Goal: Information Seeking & Learning: Learn about a topic

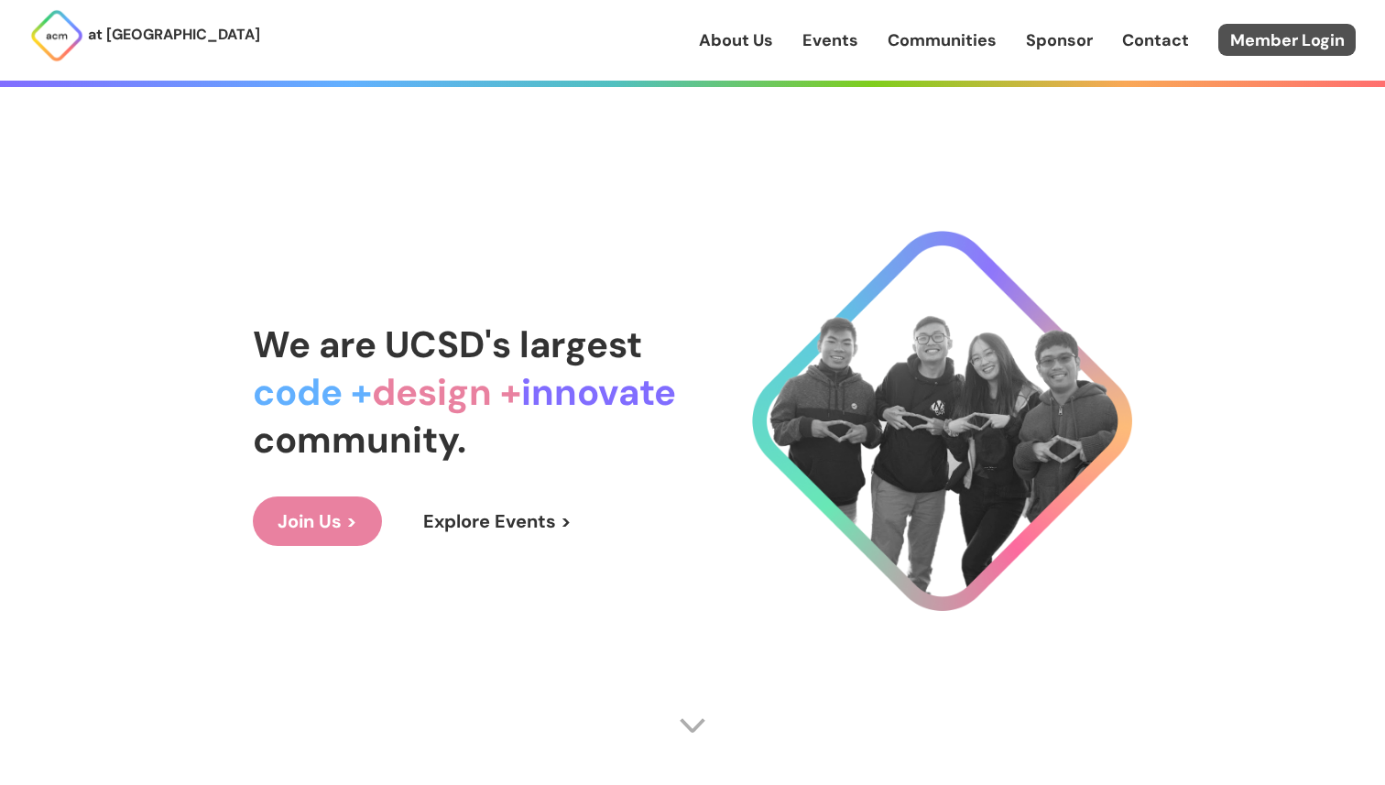
click at [1283, 48] on link "Member Login" at bounding box center [1286, 40] width 137 height 32
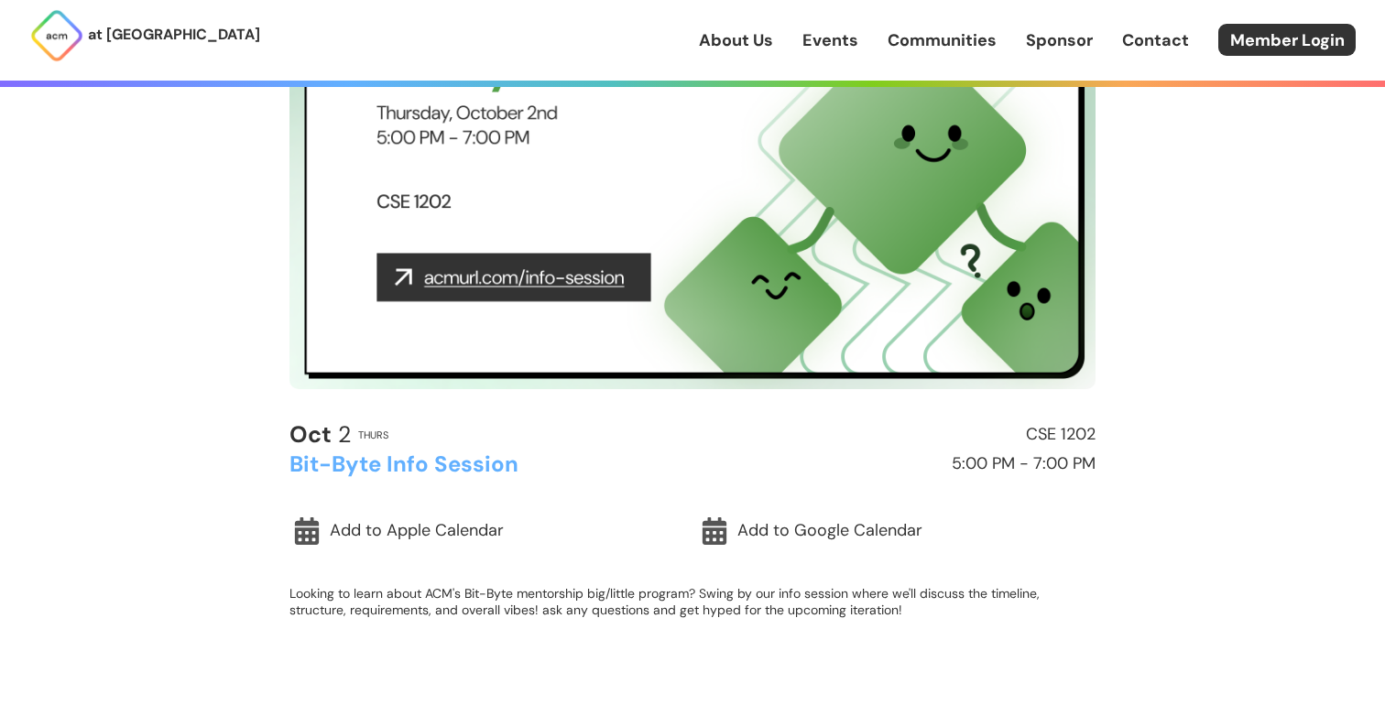
click at [578, 322] on img at bounding box center [693, 162] width 806 height 453
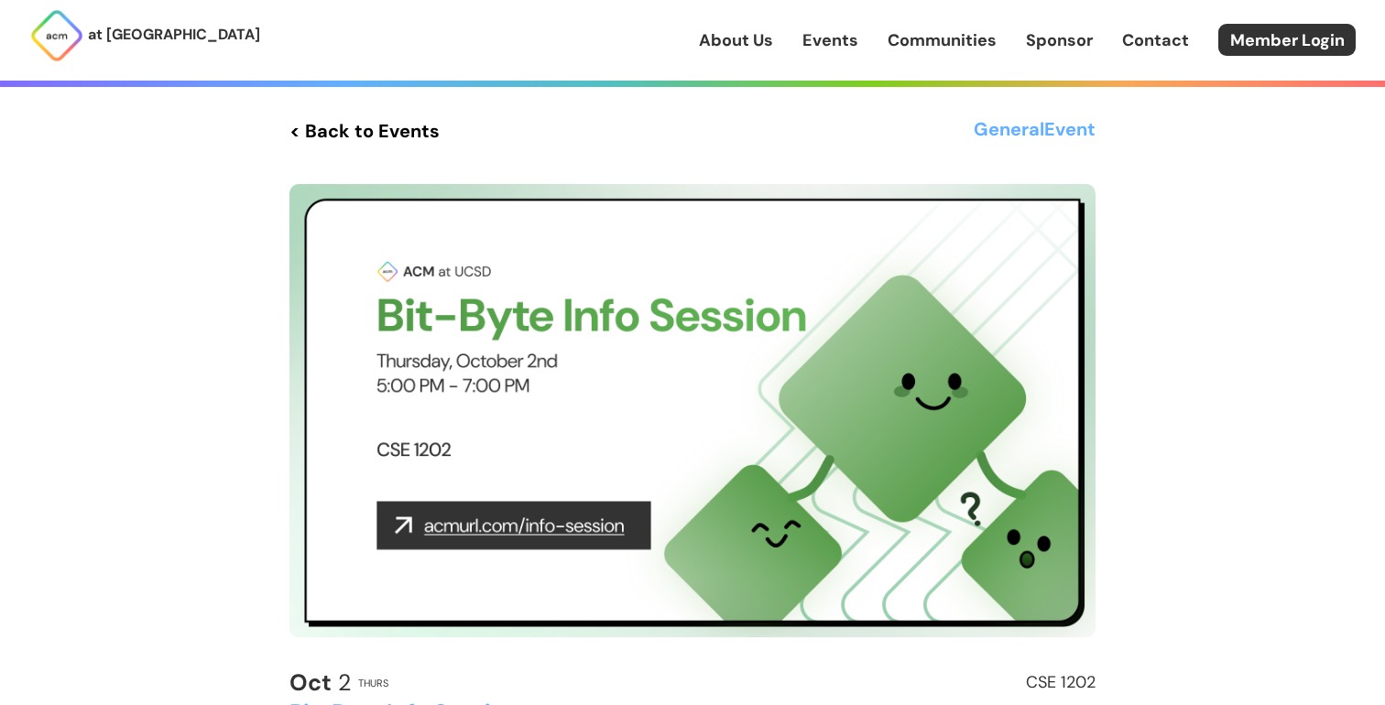
click at [332, 115] on link "< Back to Events" at bounding box center [365, 131] width 150 height 33
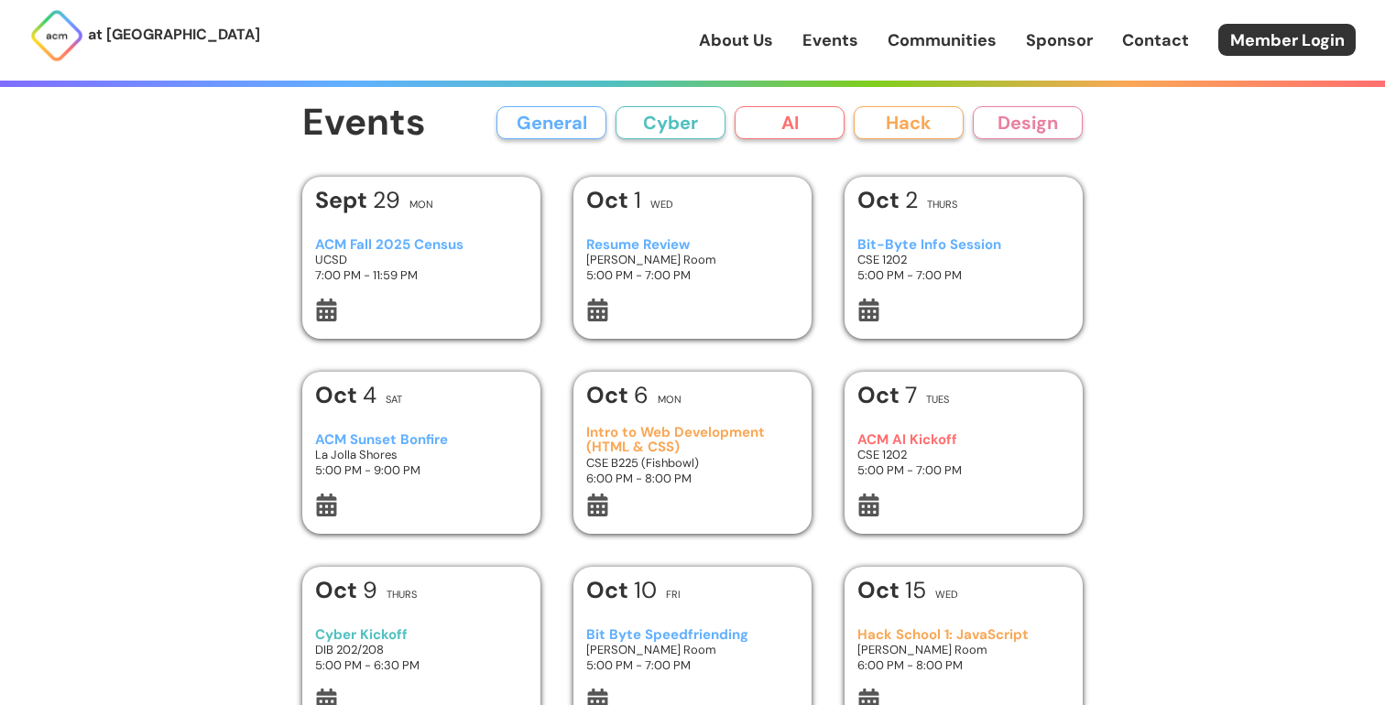
click at [1005, 128] on button "Design" at bounding box center [1028, 122] width 110 height 33
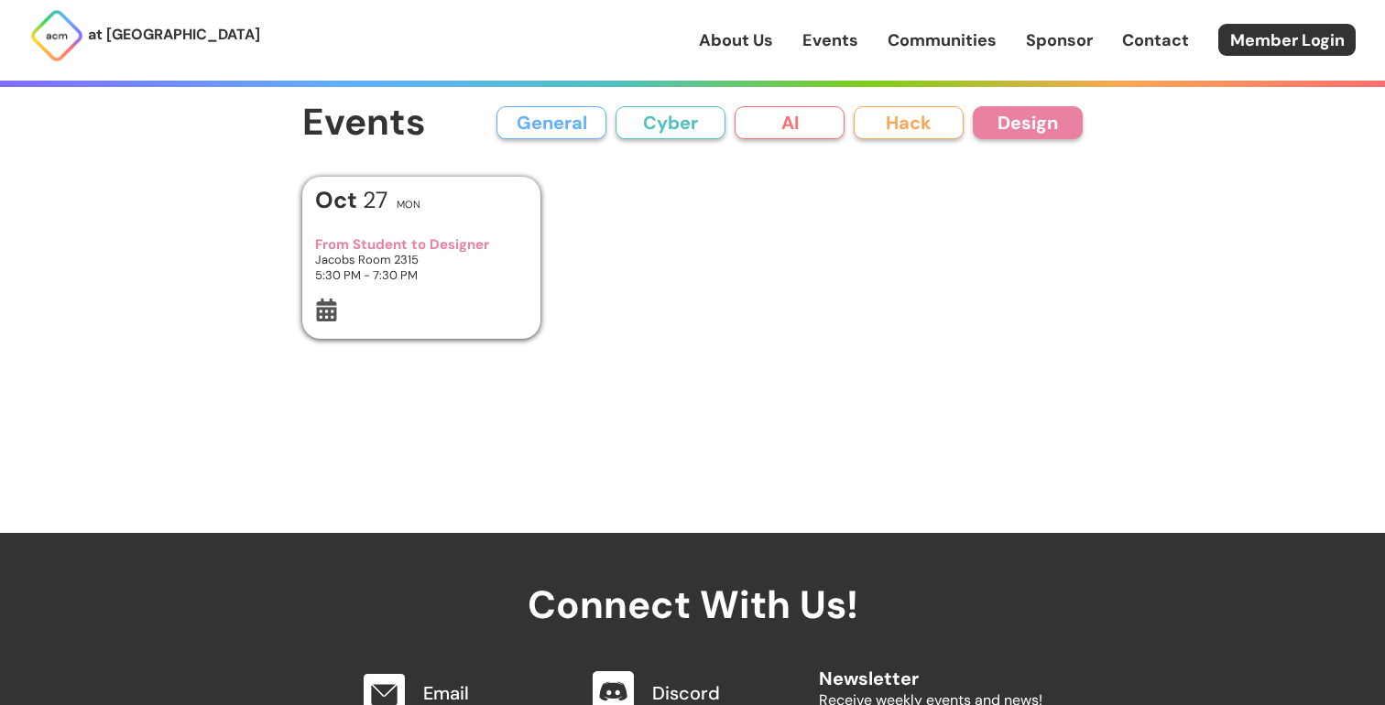
click at [1005, 128] on button "Design" at bounding box center [1028, 122] width 110 height 33
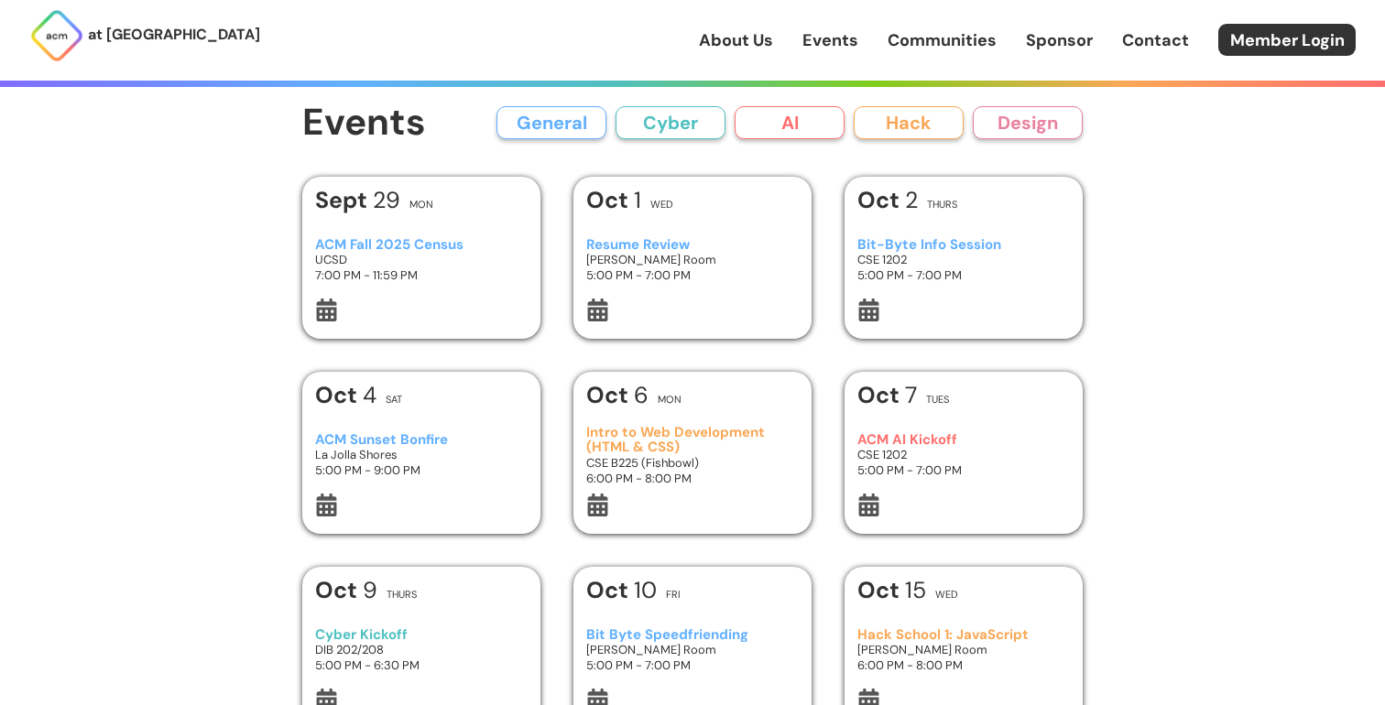
click at [954, 128] on button "Hack" at bounding box center [909, 122] width 110 height 33
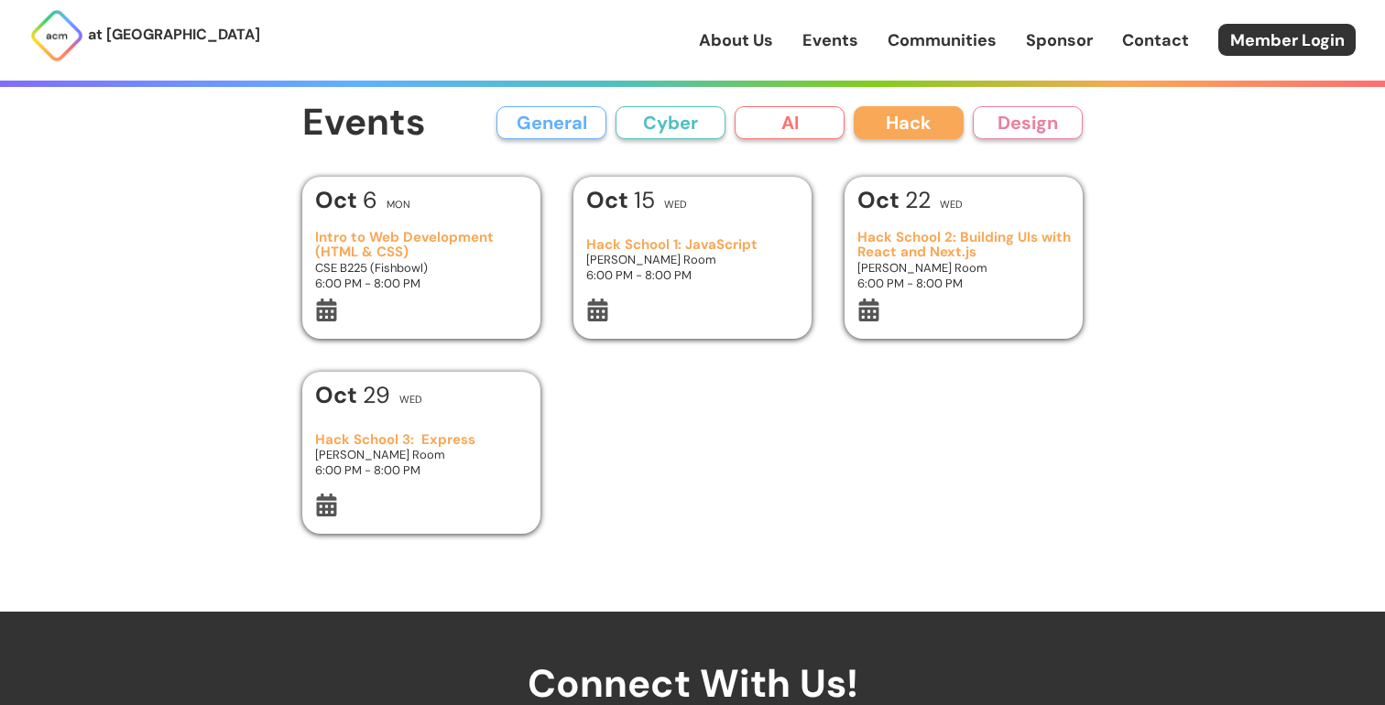
click at [954, 128] on button "Hack" at bounding box center [909, 122] width 110 height 33
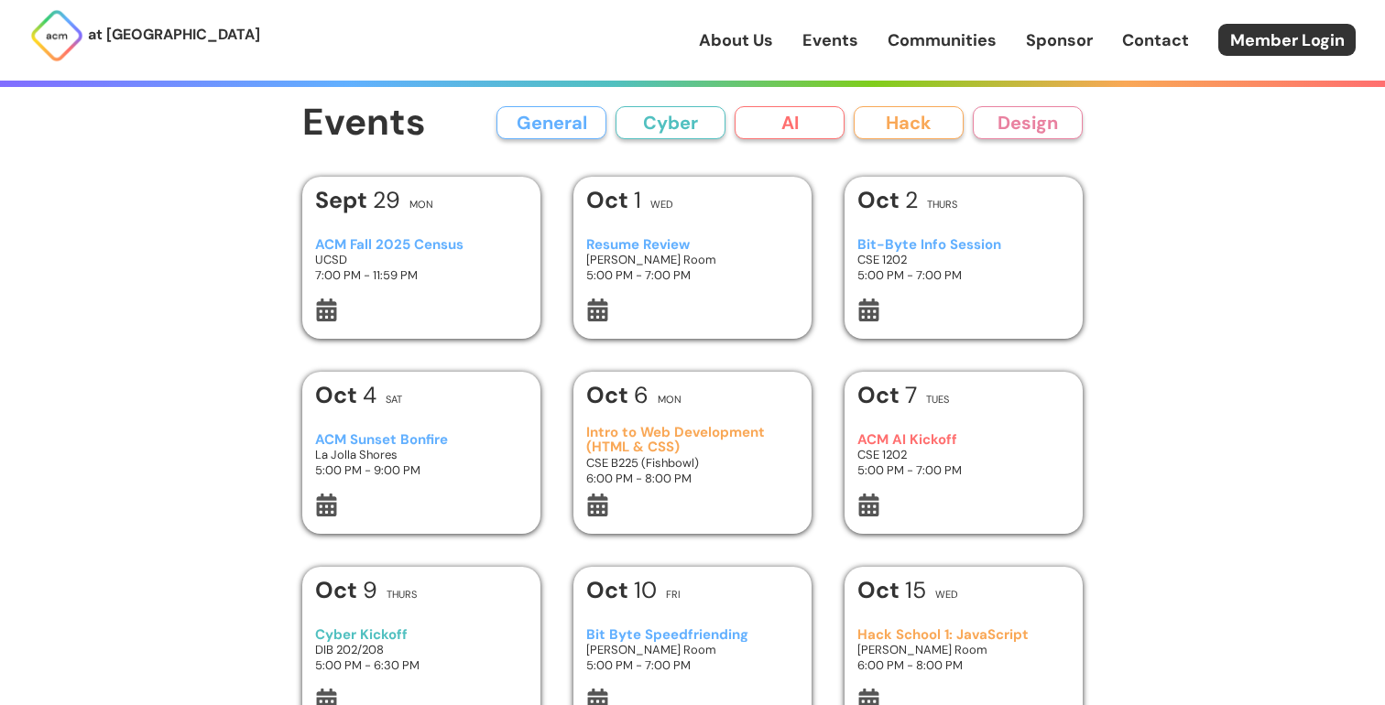
click at [834, 135] on button "AI" at bounding box center [790, 122] width 110 height 33
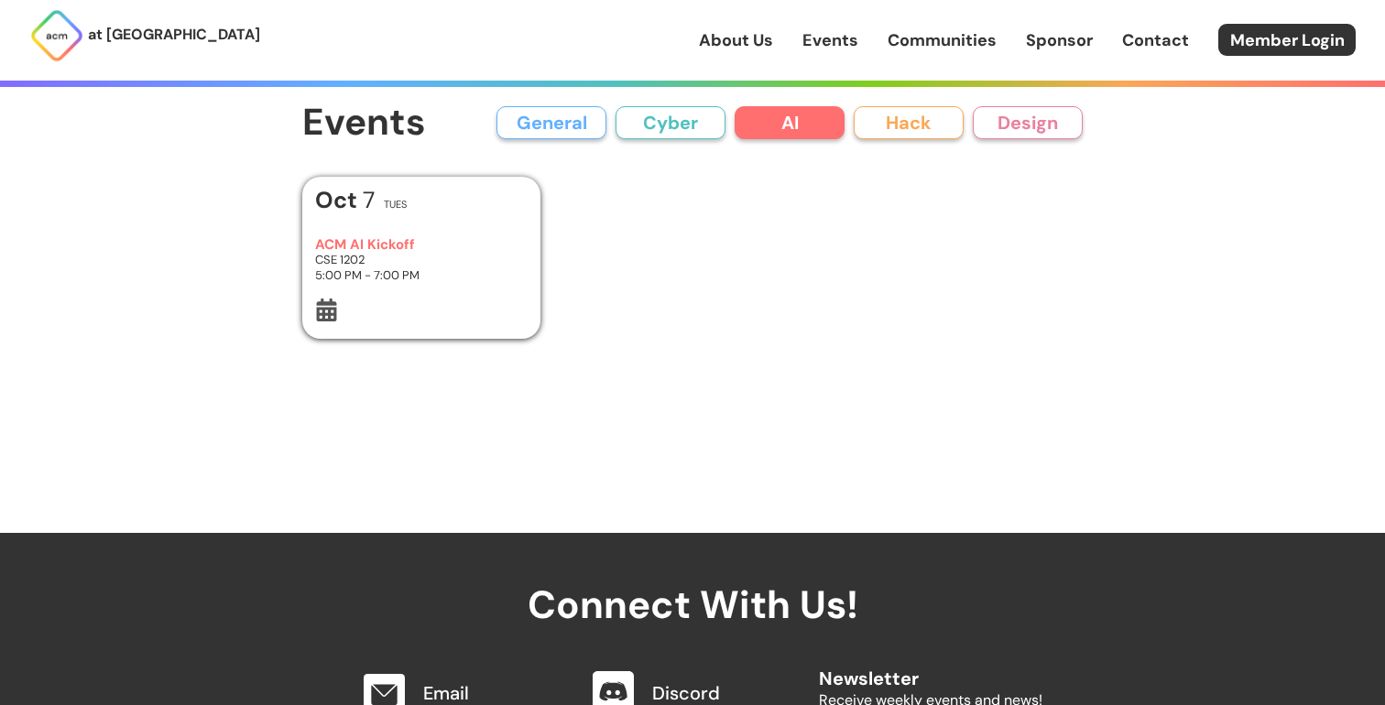
click at [834, 135] on button "AI" at bounding box center [790, 122] width 110 height 33
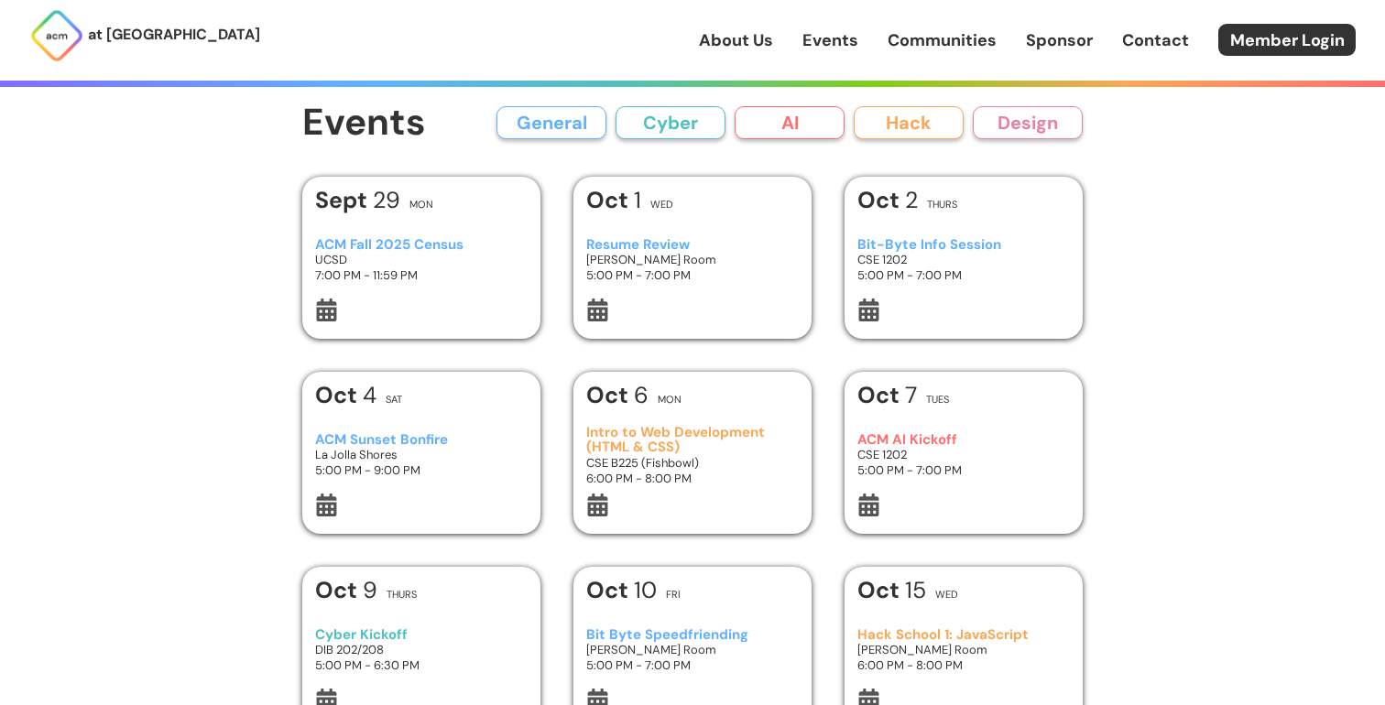
click at [682, 137] on button "Cyber" at bounding box center [671, 122] width 110 height 33
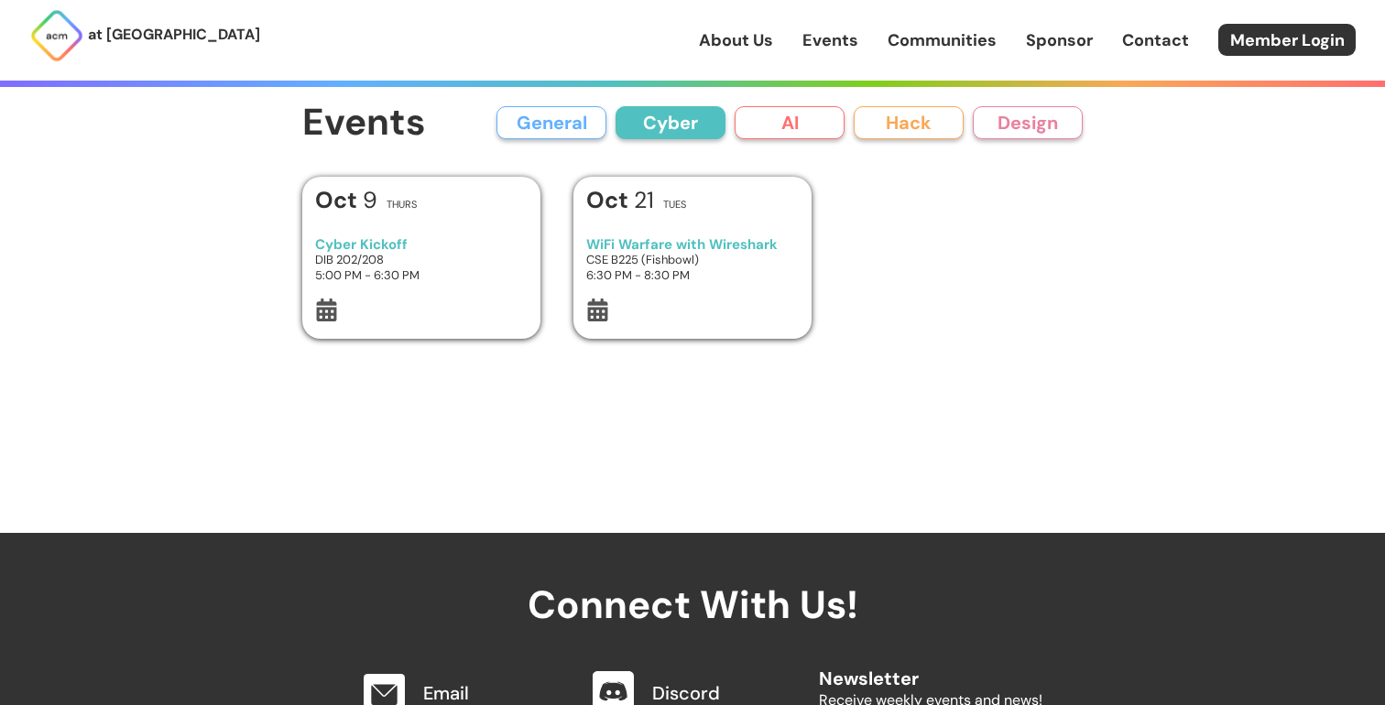
click at [682, 137] on button "Cyber" at bounding box center [671, 122] width 110 height 33
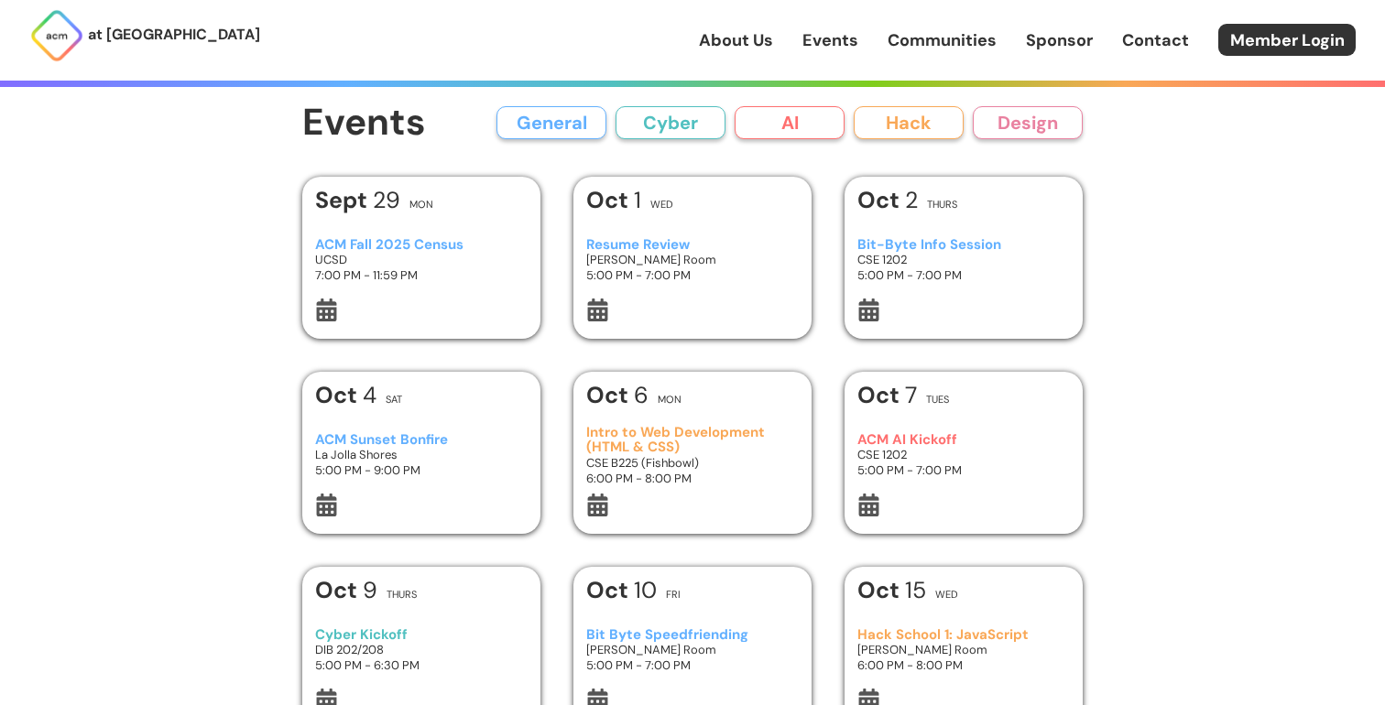
click at [559, 137] on button "General" at bounding box center [552, 122] width 110 height 33
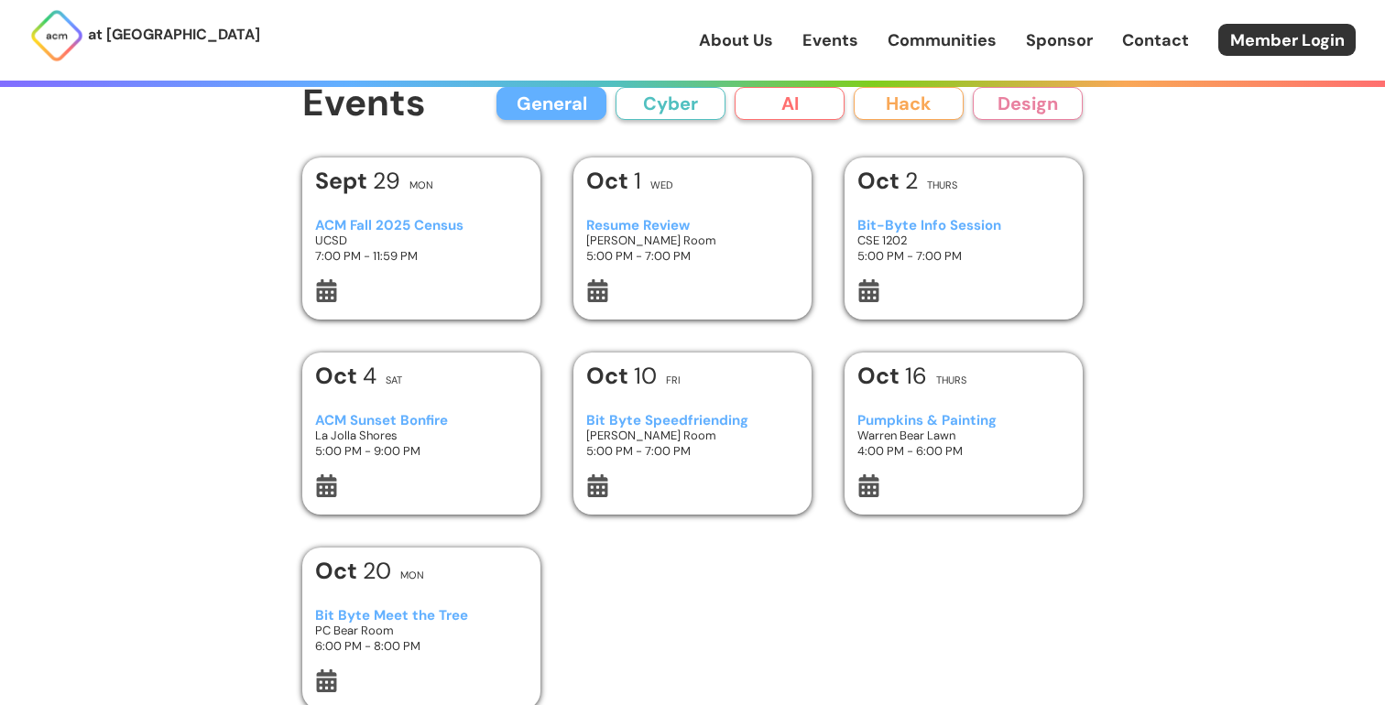
scroll to position [30, 0]
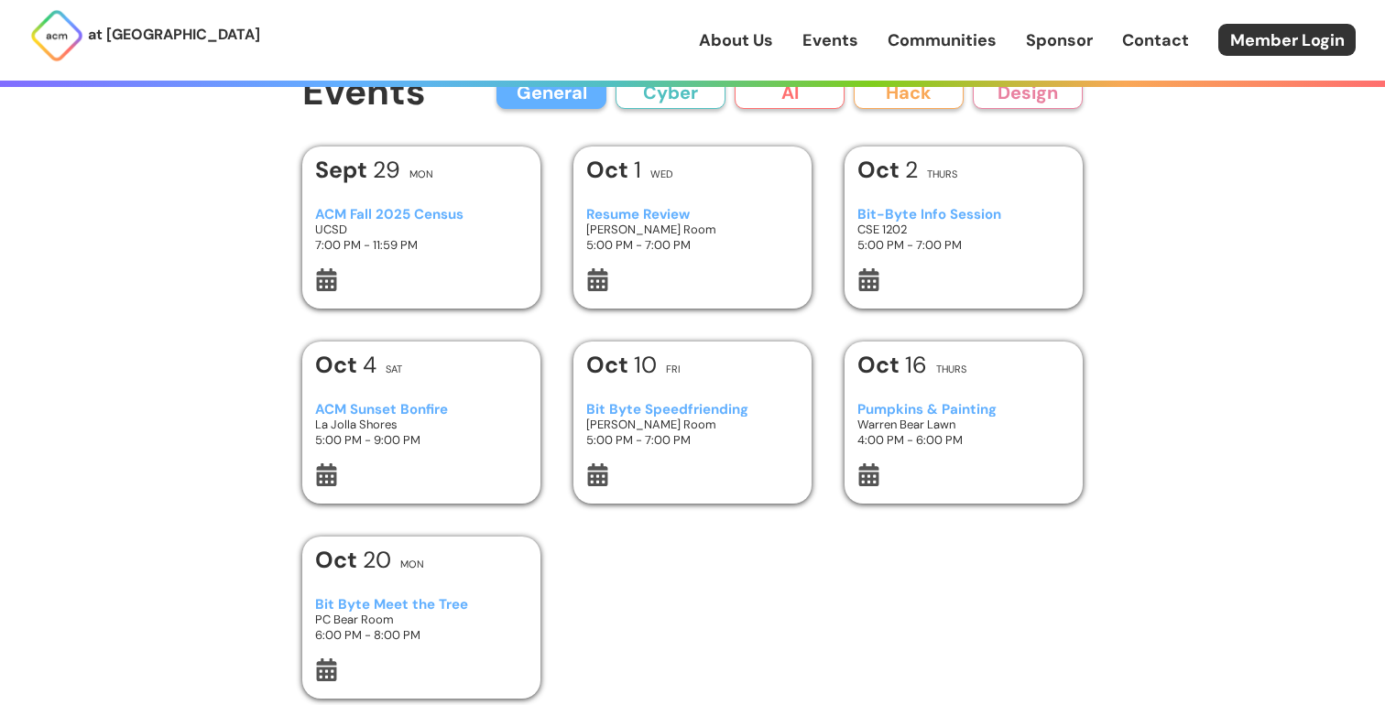
click at [792, 104] on button "AI" at bounding box center [790, 92] width 110 height 33
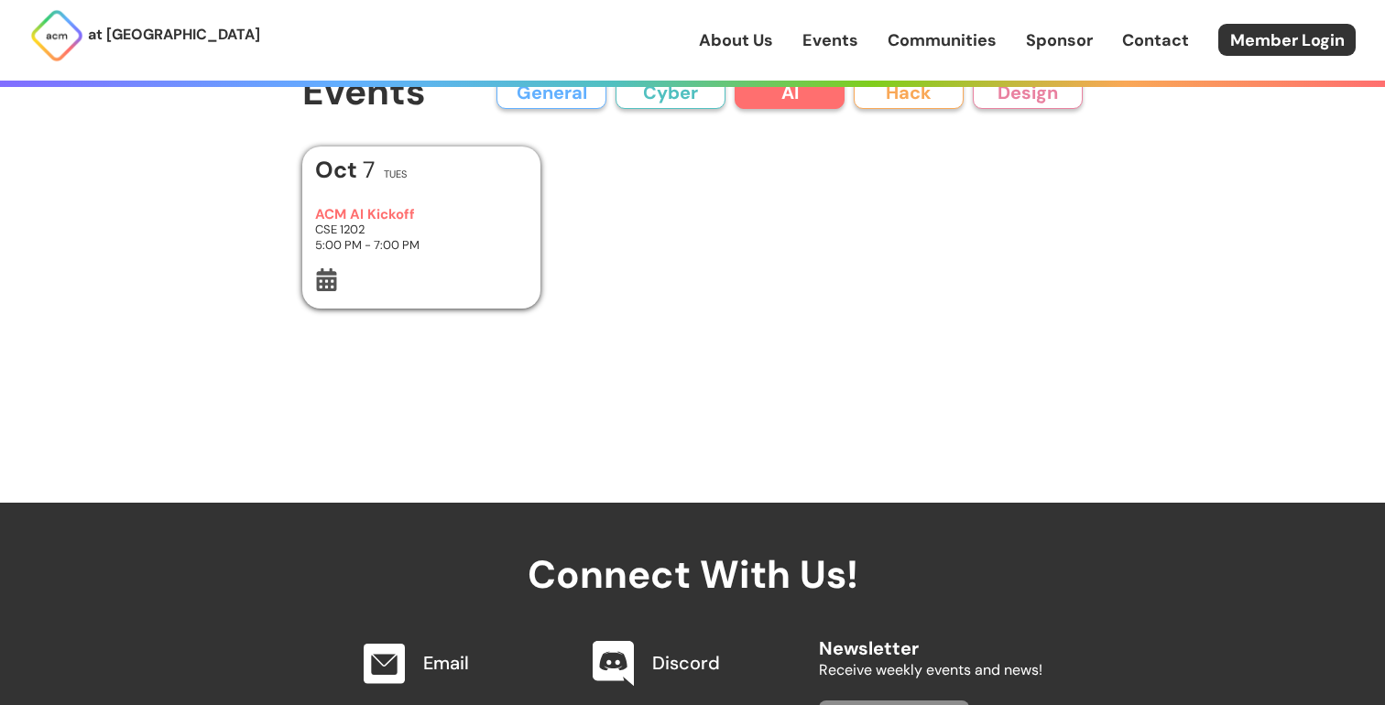
click at [557, 112] on div "Events General Cyber AI Hack Design All General AI Cyber Hack Design" at bounding box center [692, 92] width 781 height 41
click at [541, 101] on button "General" at bounding box center [552, 92] width 110 height 33
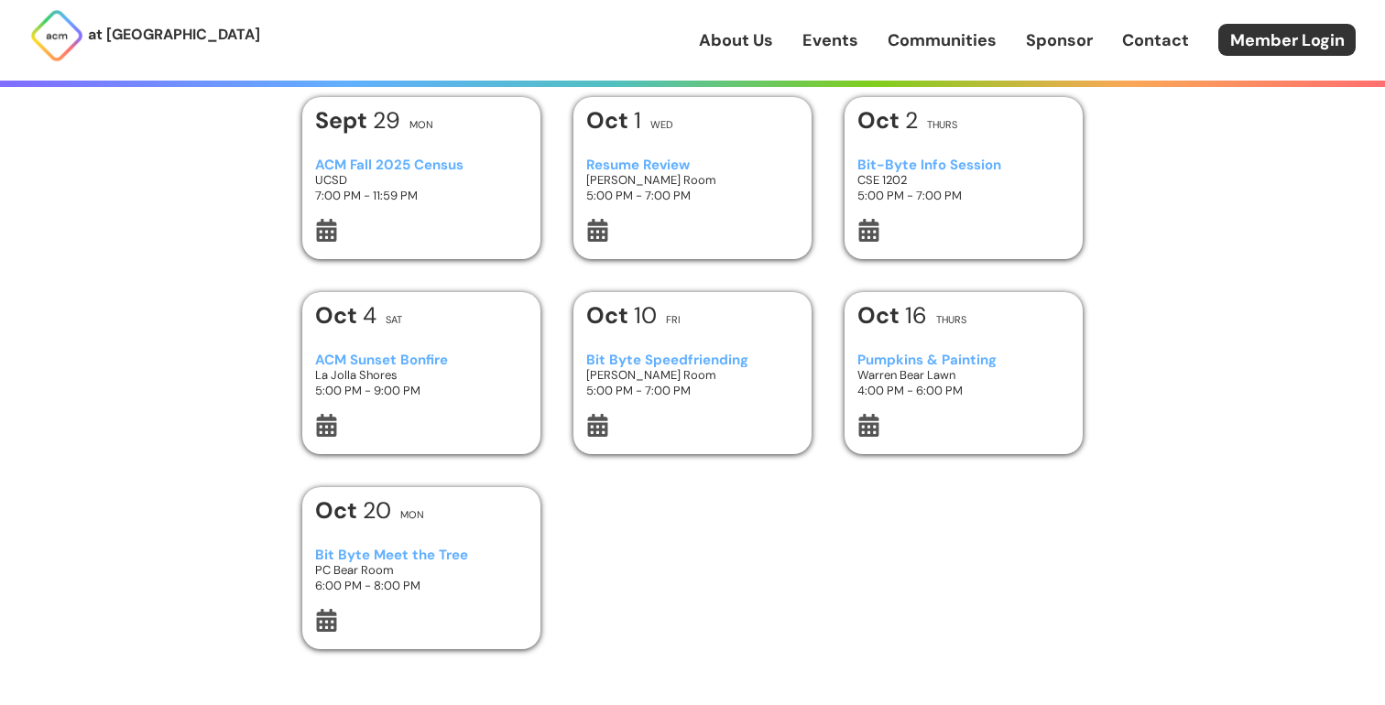
scroll to position [0, 0]
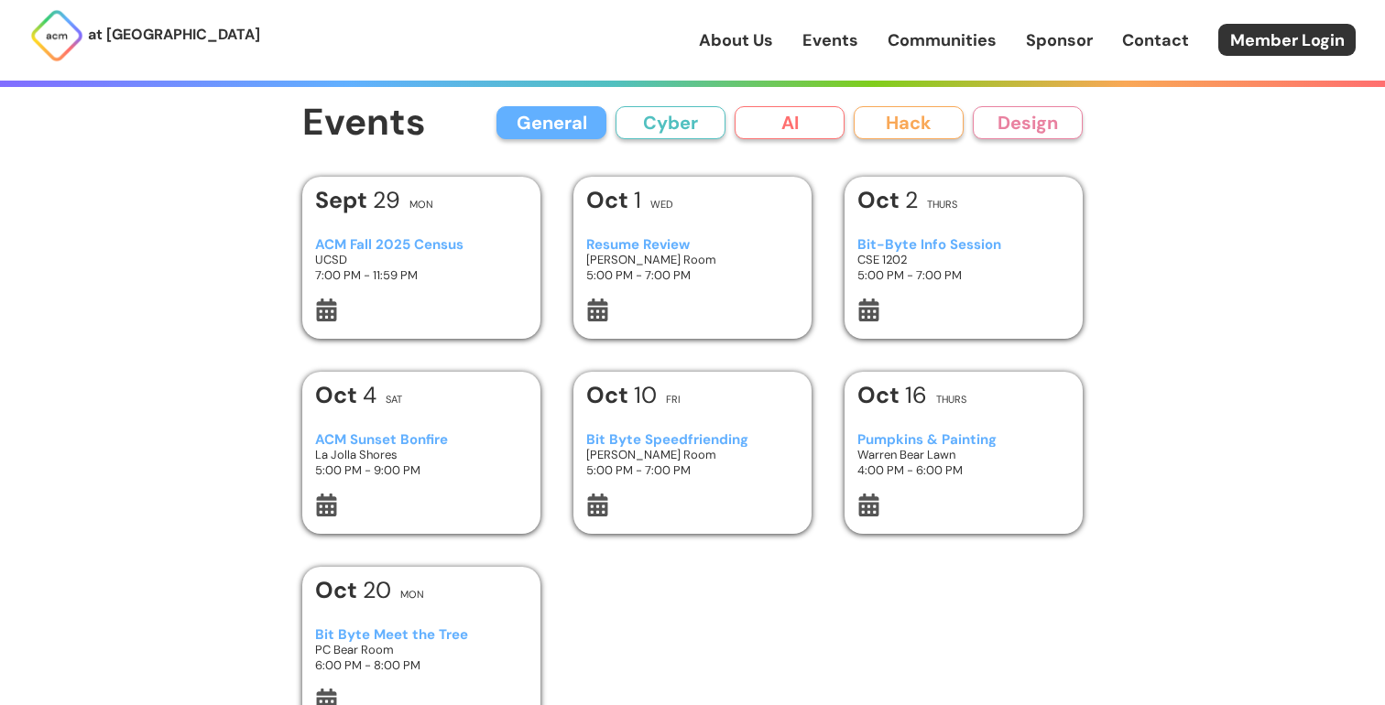
click at [379, 108] on h1 "Events" at bounding box center [364, 123] width 124 height 41
click at [722, 46] on link "About Us" at bounding box center [736, 40] width 74 height 24
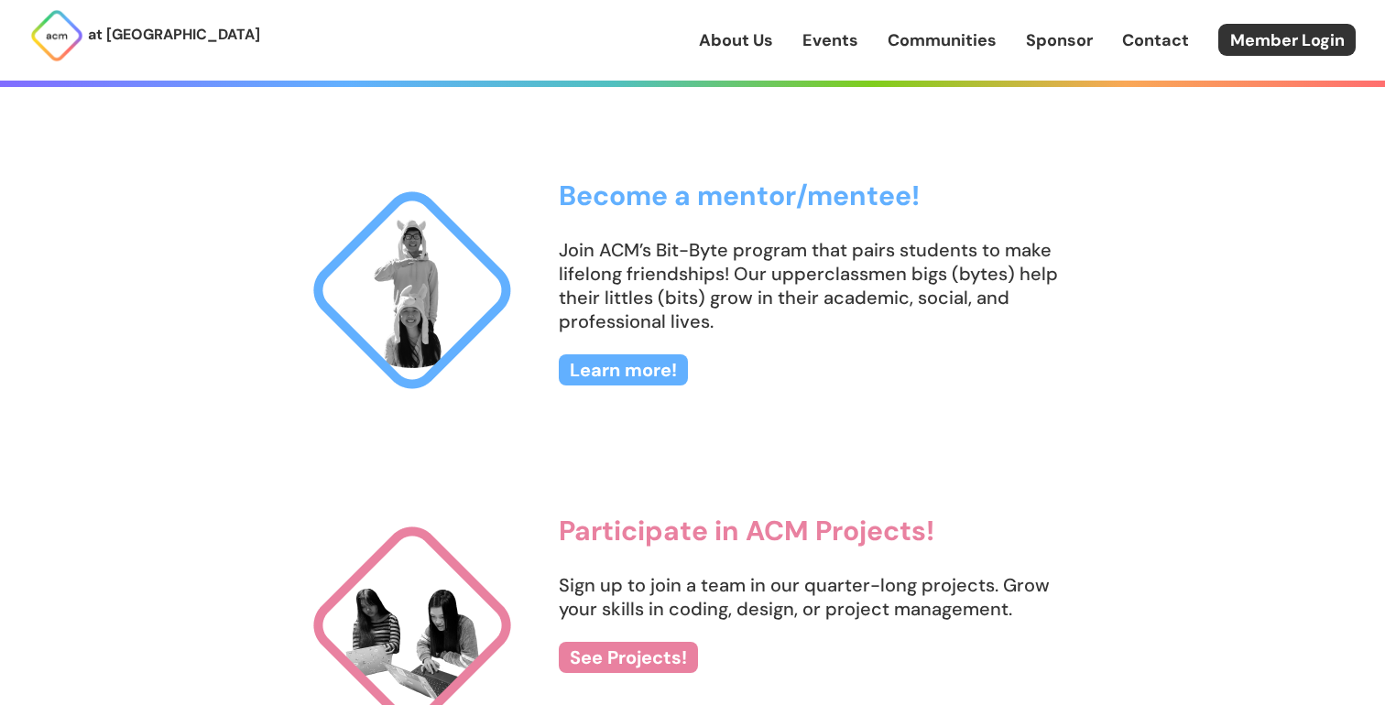
scroll to position [1693, 0]
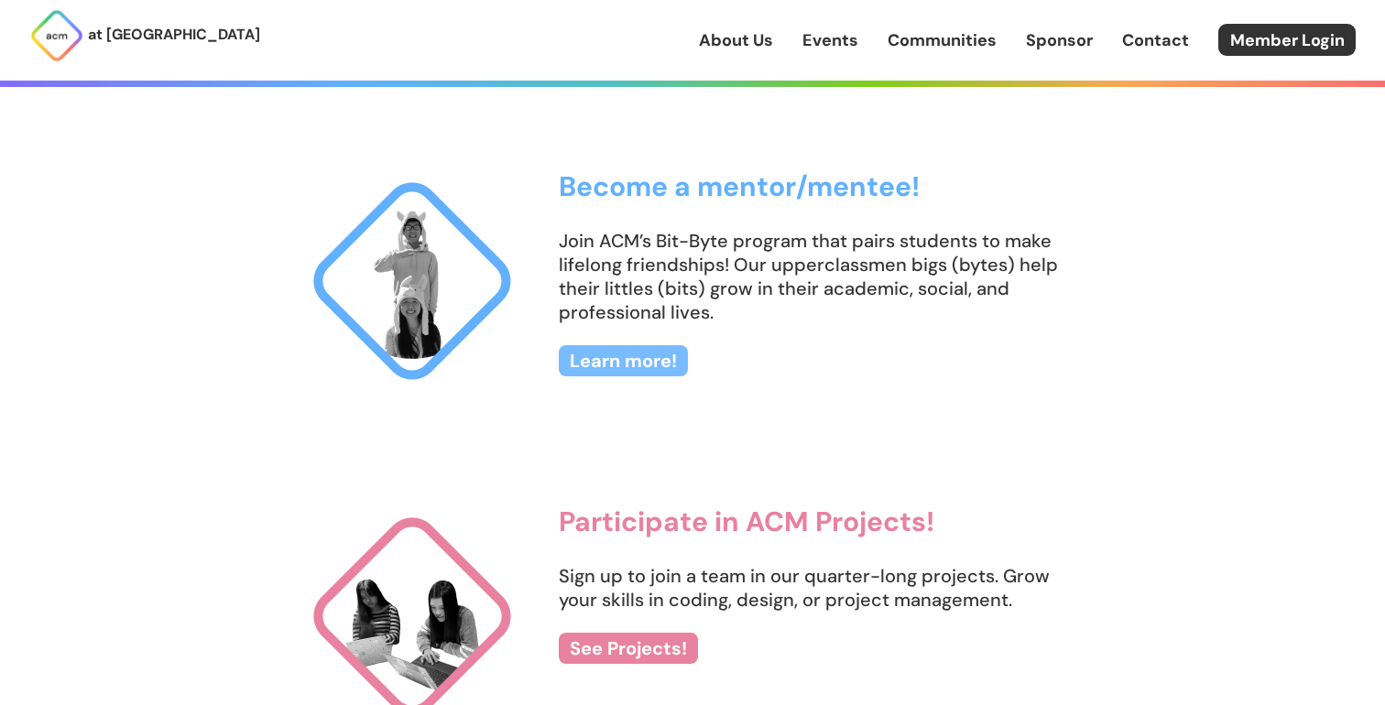
click at [653, 363] on link "Learn more!" at bounding box center [623, 360] width 129 height 31
